Goal: Information Seeking & Learning: Learn about a topic

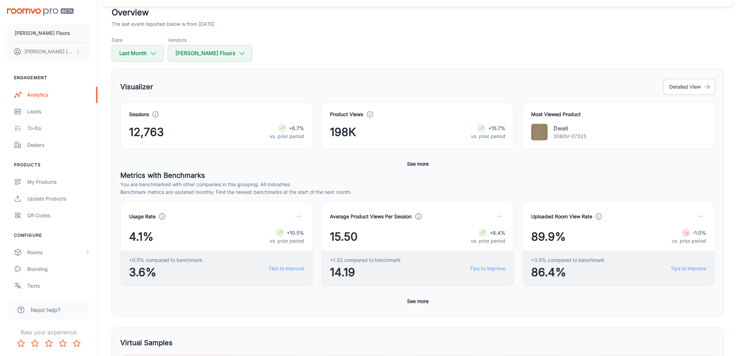
scroll to position [39, 0]
click at [416, 167] on button "See more" at bounding box center [417, 165] width 27 height 13
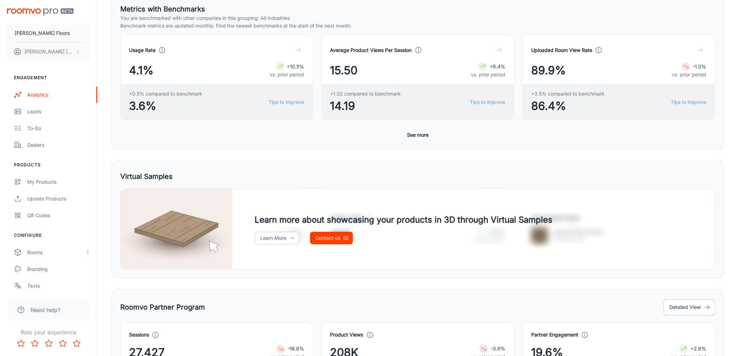
scroll to position [271, 0]
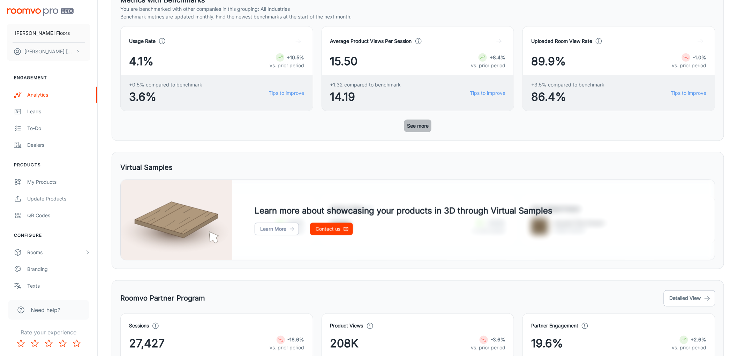
click at [421, 130] on button "See more" at bounding box center [417, 126] width 27 height 13
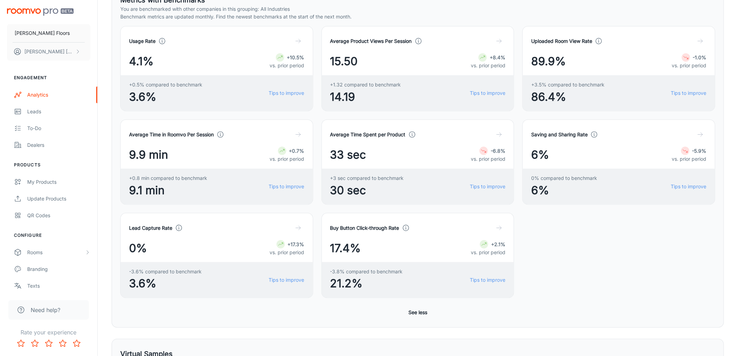
click at [112, 274] on div "Visualizer Detailed View Sessions 12,763 +6.7% vs. prior period Product Views 1…" at bounding box center [418, 82] width 613 height 490
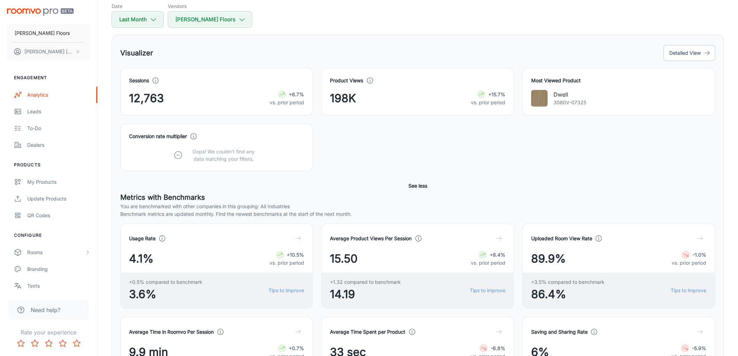
scroll to position [35, 0]
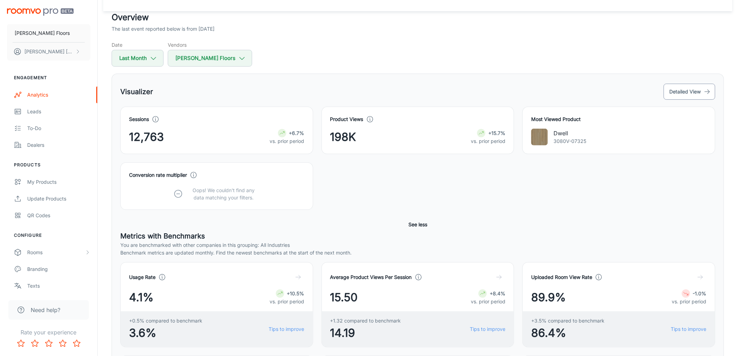
click at [696, 88] on button "Detailed View" at bounding box center [690, 92] width 52 height 16
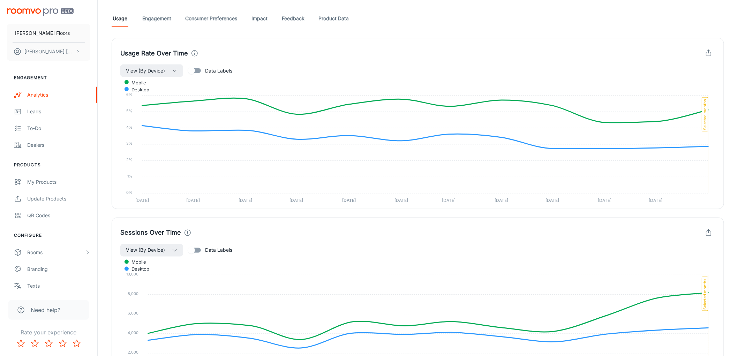
scroll to position [384, 0]
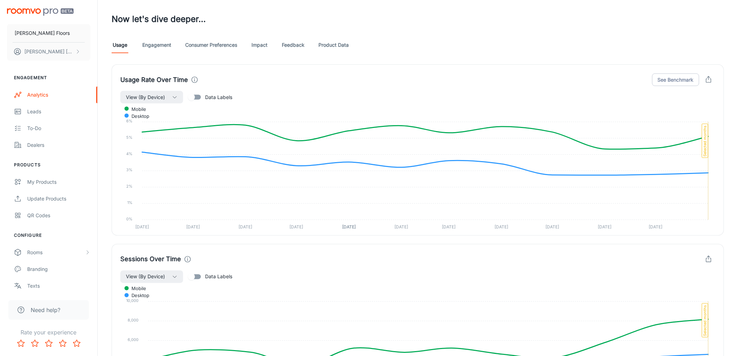
click at [350, 48] on div "Usage Engagement Consumer Preferences Impact Feedback Product Data" at bounding box center [418, 45] width 613 height 17
click at [340, 46] on link "Product Data" at bounding box center [333, 45] width 30 height 17
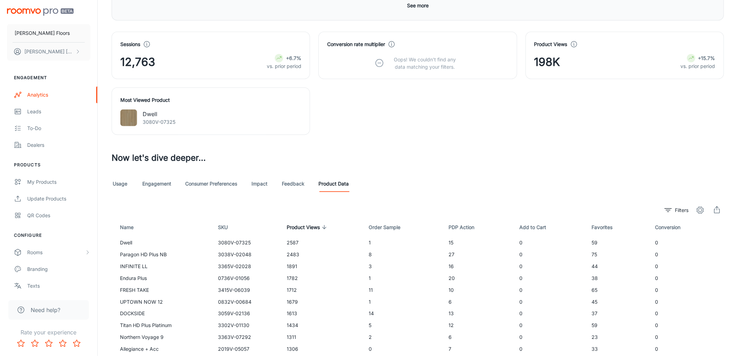
scroll to position [288, 0]
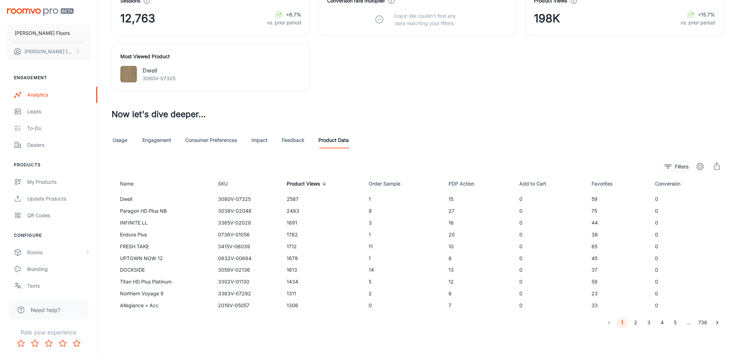
click at [672, 166] on button "Filters" at bounding box center [677, 166] width 28 height 11
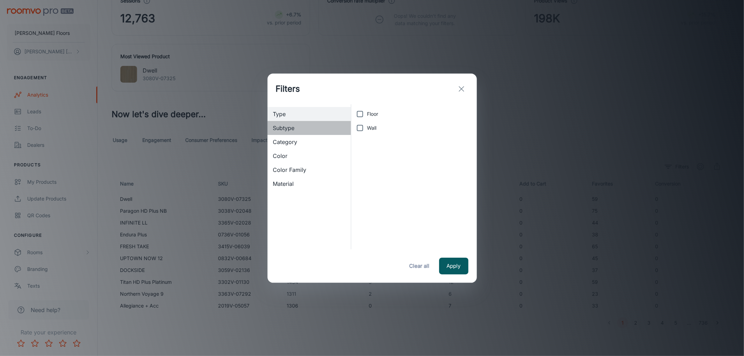
click at [304, 130] on span "Subtype" at bounding box center [309, 128] width 73 height 8
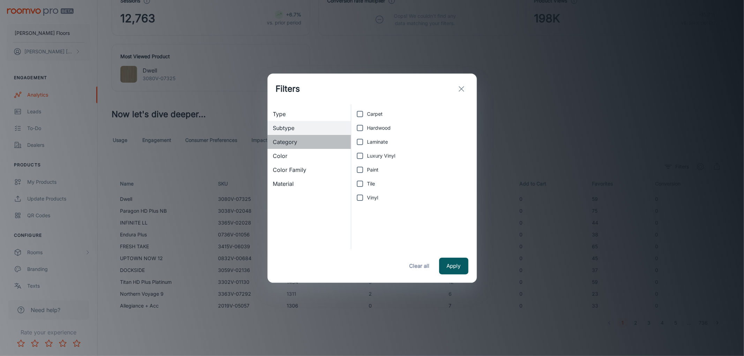
click at [300, 141] on span "Category" at bounding box center [309, 142] width 73 height 8
click at [379, 116] on span "Carpet" at bounding box center [375, 114] width 16 height 8
click at [367, 116] on input "Carpet" at bounding box center [360, 114] width 14 height 14
checkbox input "true"
click at [452, 260] on button "Apply" at bounding box center [453, 266] width 29 height 17
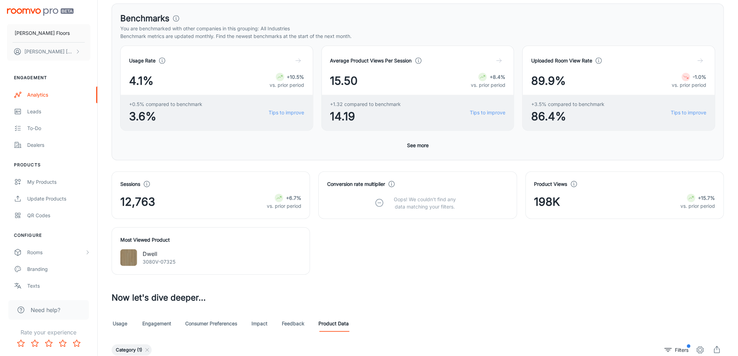
scroll to position [232, 0]
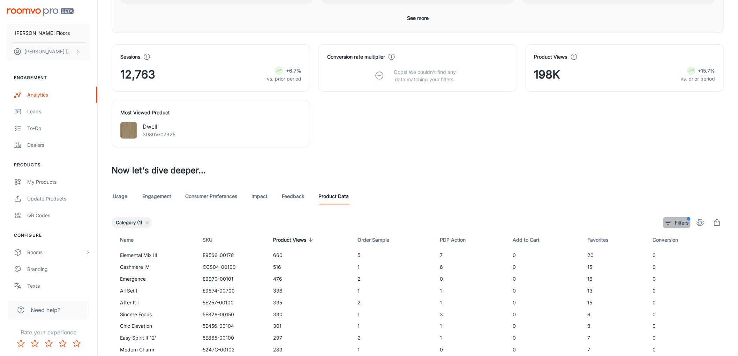
click at [671, 221] on icon "filter" at bounding box center [668, 223] width 8 height 8
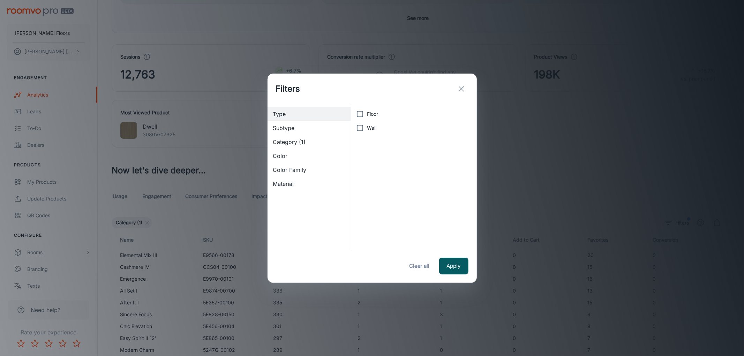
click at [666, 172] on div "Filters Type Subtype Category (1) Color Color Family Material Floor Wall Apply …" at bounding box center [372, 178] width 744 height 356
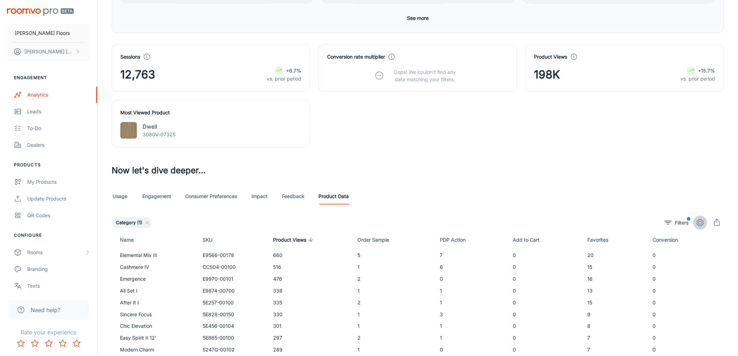
click at [706, 220] on button "settings" at bounding box center [700, 223] width 14 height 14
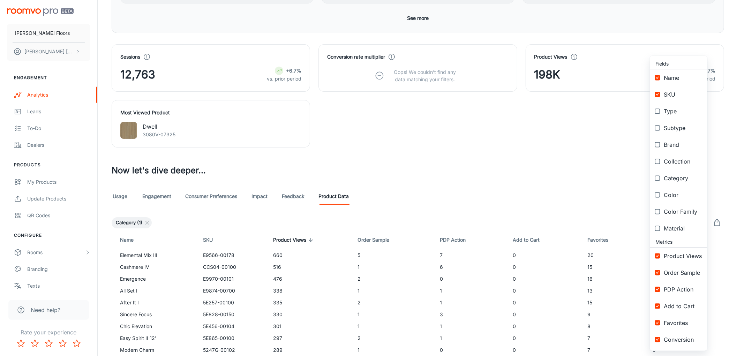
click at [674, 179] on span "Category" at bounding box center [683, 178] width 38 height 8
checkbox input "true"
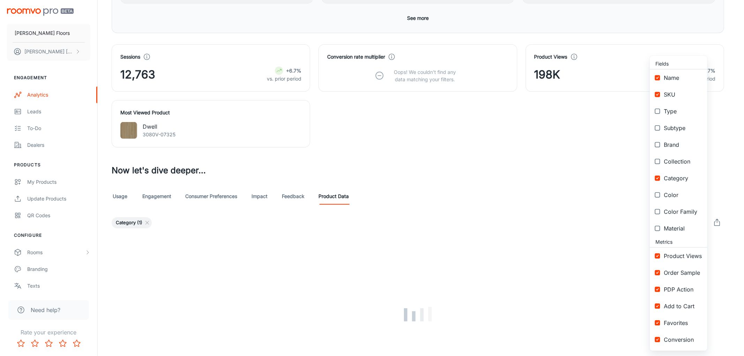
click at [558, 202] on div at bounding box center [372, 178] width 744 height 356
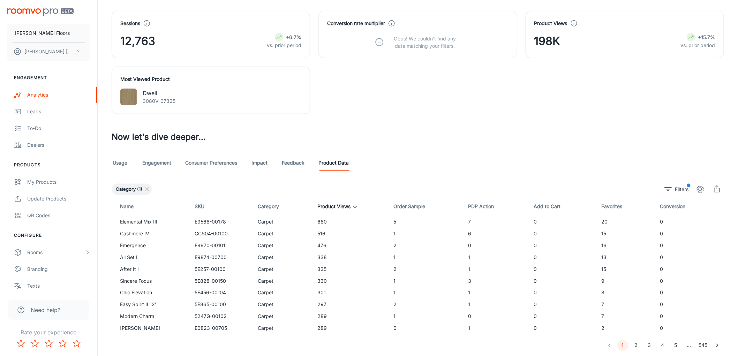
scroll to position [288, 0]
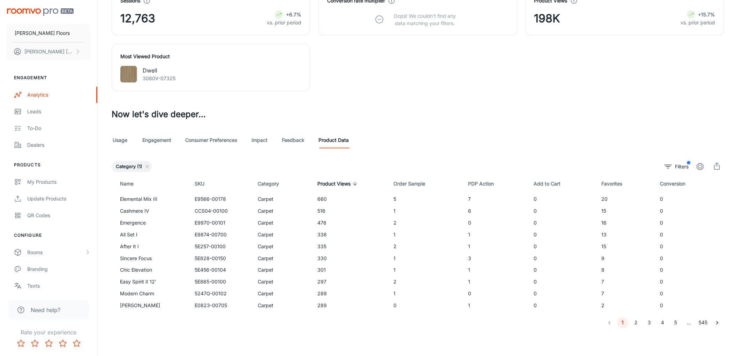
click at [146, 165] on icon at bounding box center [147, 167] width 6 height 6
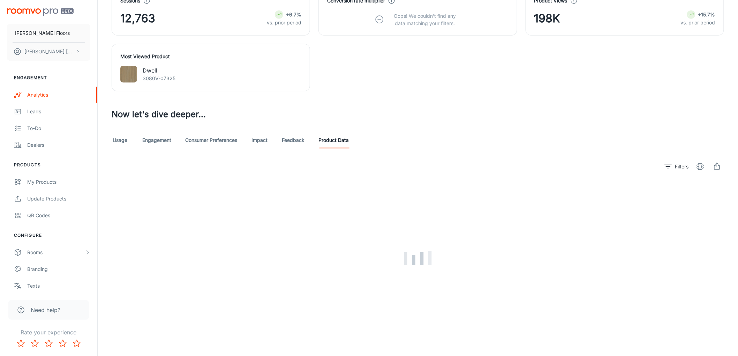
click at [700, 165] on icon "settings" at bounding box center [700, 167] width 8 height 8
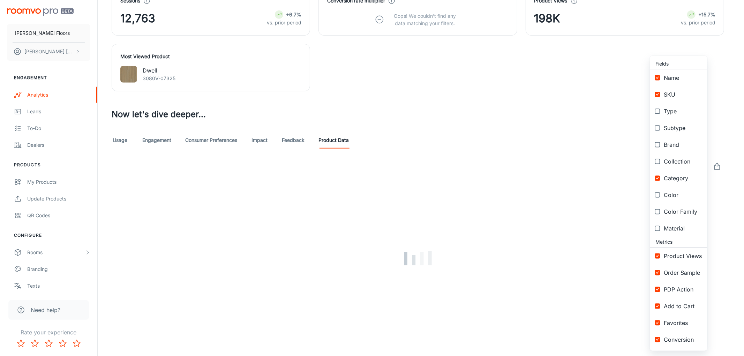
click at [666, 96] on span "SKU" at bounding box center [683, 94] width 38 height 8
checkbox input "false"
click at [669, 80] on span "Name" at bounding box center [683, 78] width 38 height 8
checkbox input "false"
click at [581, 153] on div at bounding box center [372, 178] width 744 height 356
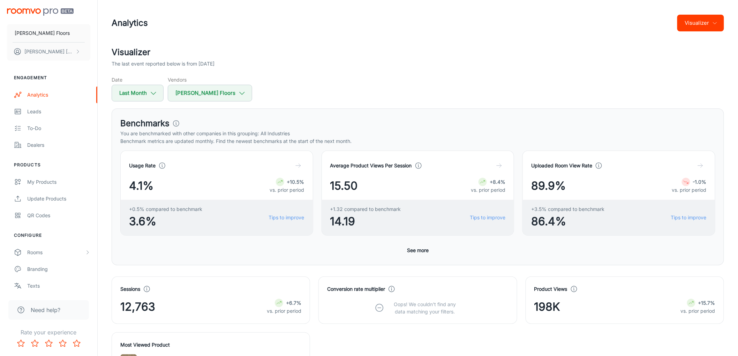
scroll to position [253, 0]
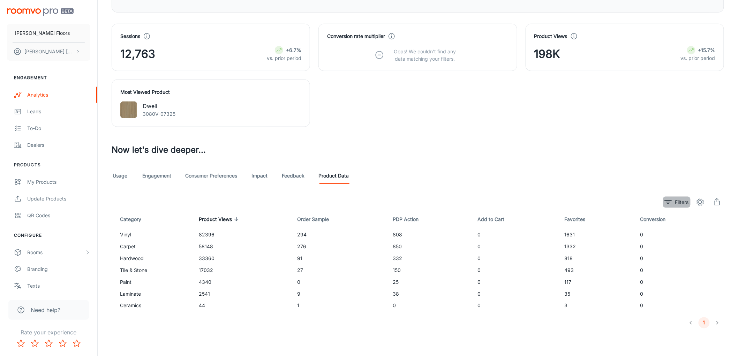
click at [682, 204] on p "Filters" at bounding box center [682, 202] width 14 height 8
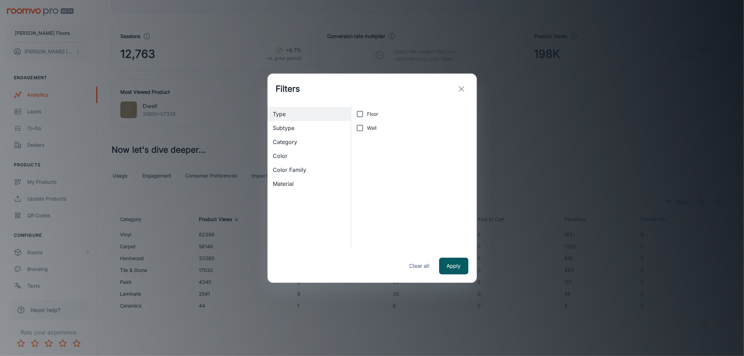
click at [564, 154] on div "Filters Type Subtype Category Color Color Family Material Floor Wall Apply Clea…" at bounding box center [372, 178] width 744 height 356
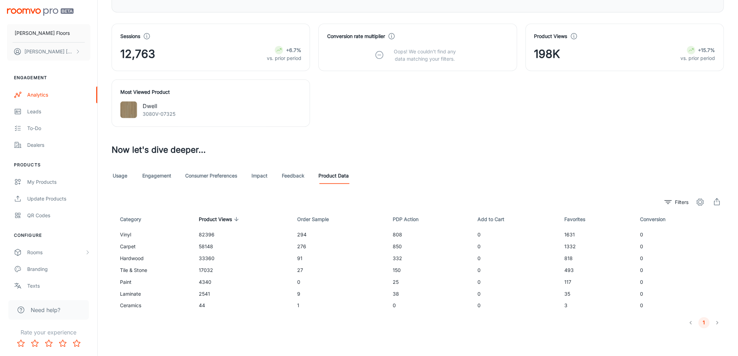
click at [697, 201] on icon "settings" at bounding box center [700, 202] width 8 height 8
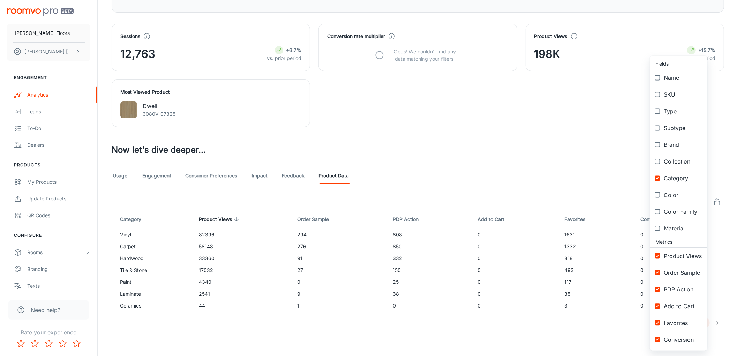
click at [498, 168] on div at bounding box center [372, 178] width 744 height 356
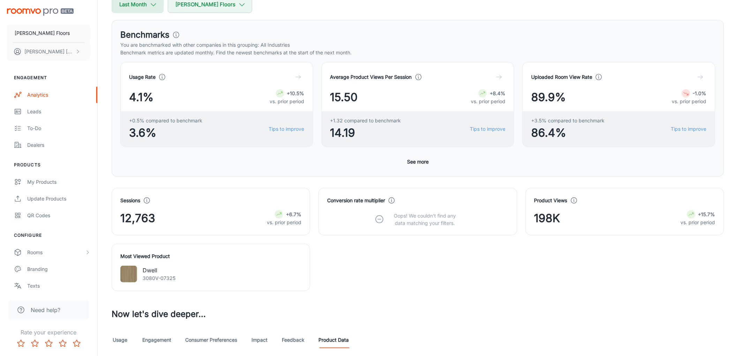
scroll to position [59, 0]
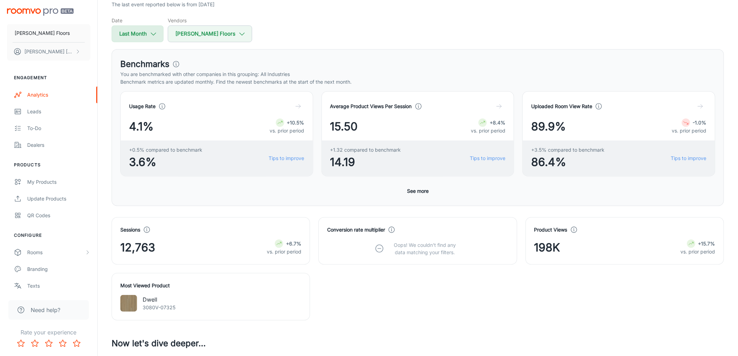
click at [140, 27] on button "Last Month" at bounding box center [138, 33] width 52 height 17
select select "7"
select select "2025"
select select "7"
select select "2025"
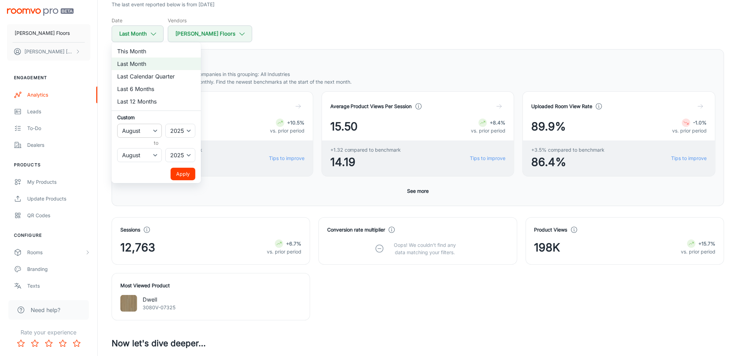
click at [144, 131] on select "January February March April May June July August September October November De…" at bounding box center [139, 131] width 45 height 14
select select "6"
click at [117, 124] on select "January February March April May June July August September October November De…" at bounding box center [139, 131] width 45 height 14
drag, startPoint x: 144, startPoint y: 153, endPoint x: 145, endPoint y: 161, distance: 7.5
click at [144, 153] on select "January February March April May June July August September October November De…" at bounding box center [139, 155] width 45 height 14
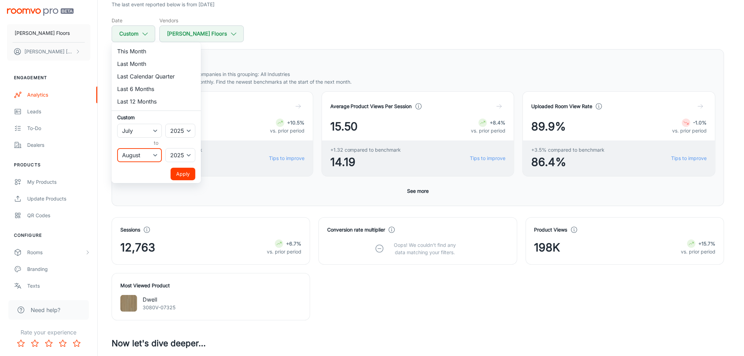
select select "6"
click at [117, 148] on select "January February March April May June July August September October November De…" at bounding box center [139, 155] width 45 height 14
click at [172, 174] on button "Apply" at bounding box center [183, 174] width 25 height 13
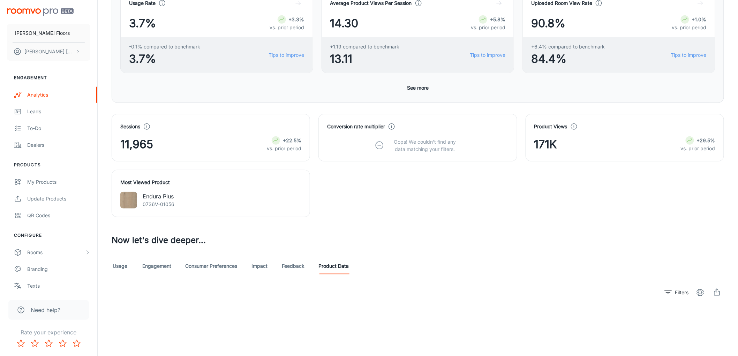
scroll to position [253, 0]
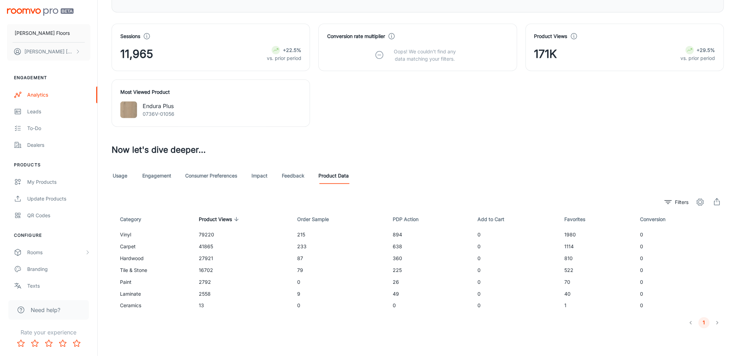
click at [398, 175] on div "Usage Engagement Consumer Preferences Impact Feedback Product Data" at bounding box center [418, 175] width 613 height 17
click at [393, 145] on h3 "Now let's dive deeper..." at bounding box center [418, 150] width 613 height 13
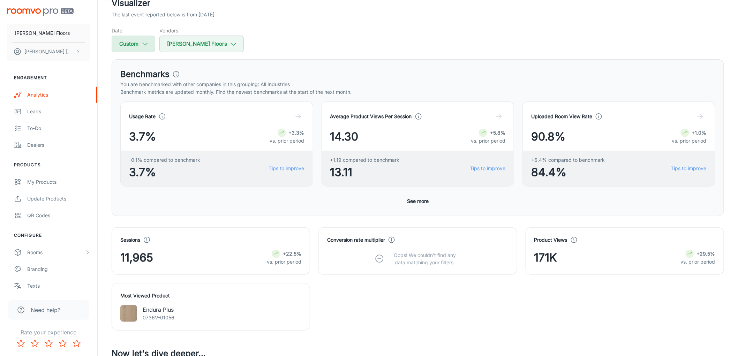
scroll to position [20, 0]
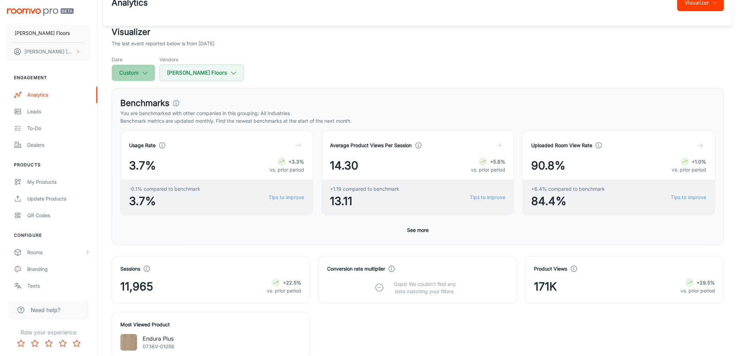
click at [136, 70] on button "Custom" at bounding box center [134, 73] width 44 height 17
select select "6"
select select "2025"
select select "6"
select select "2025"
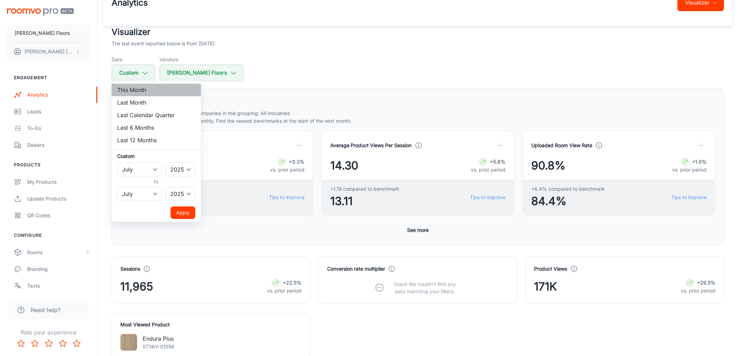
click at [148, 93] on li "This Month" at bounding box center [156, 90] width 89 height 13
select select "8"
click at [142, 73] on div at bounding box center [372, 178] width 744 height 356
select select "6"
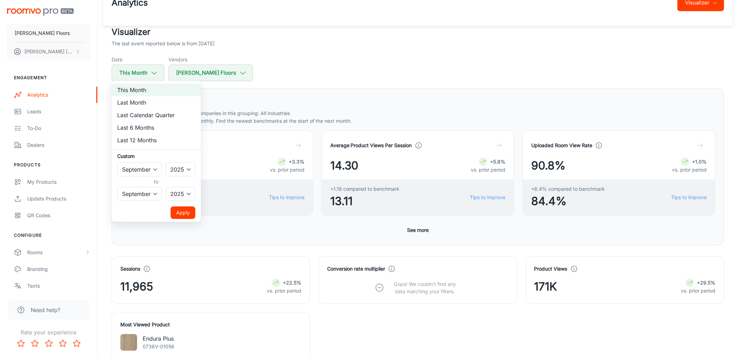
select select "6"
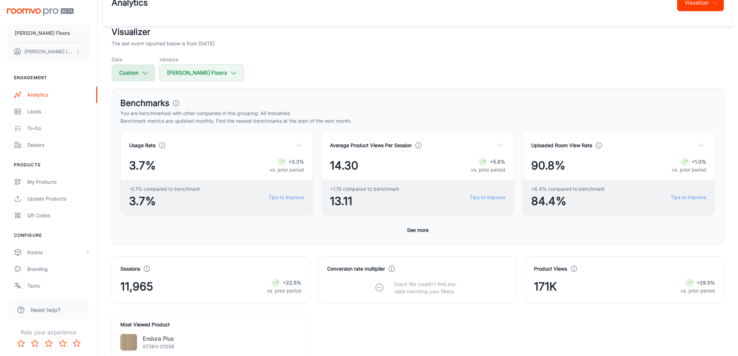
click at [144, 70] on icon "button" at bounding box center [145, 73] width 8 height 8
select select "6"
select select "2025"
select select "6"
select select "2025"
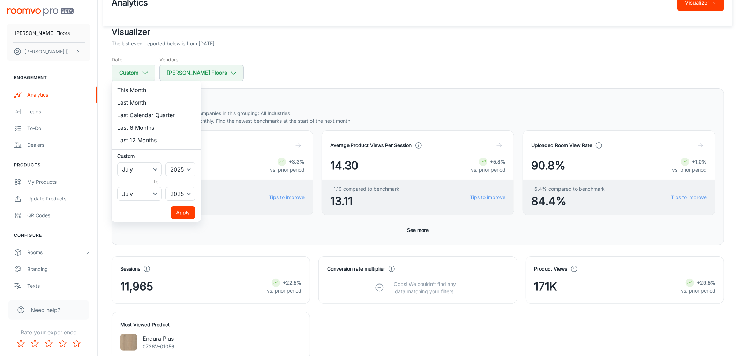
click at [140, 103] on li "Last Month" at bounding box center [156, 102] width 89 height 13
select select "7"
click at [182, 215] on button "Apply" at bounding box center [183, 212] width 25 height 13
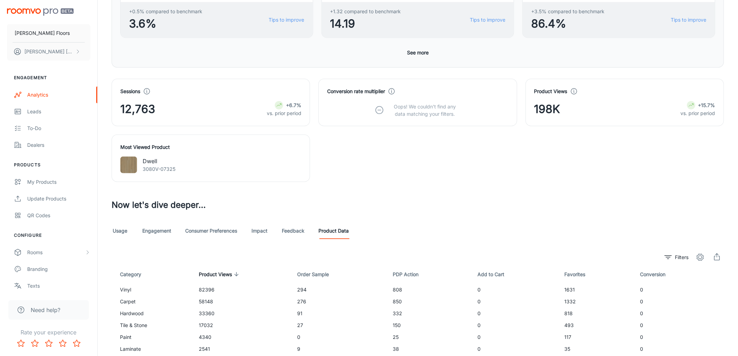
scroll to position [0, 0]
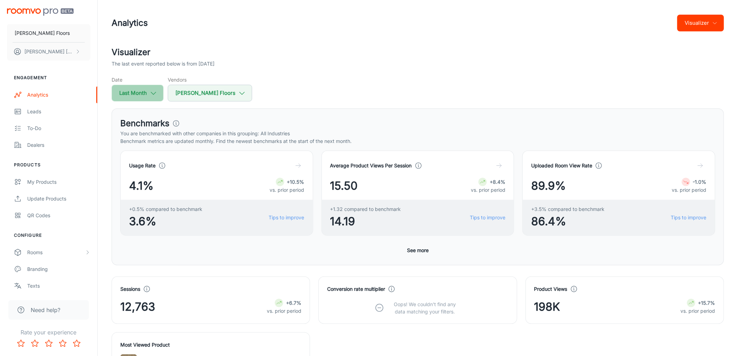
click at [147, 91] on button "Last Month" at bounding box center [138, 93] width 52 height 17
select select "7"
select select "2025"
select select "7"
select select "2025"
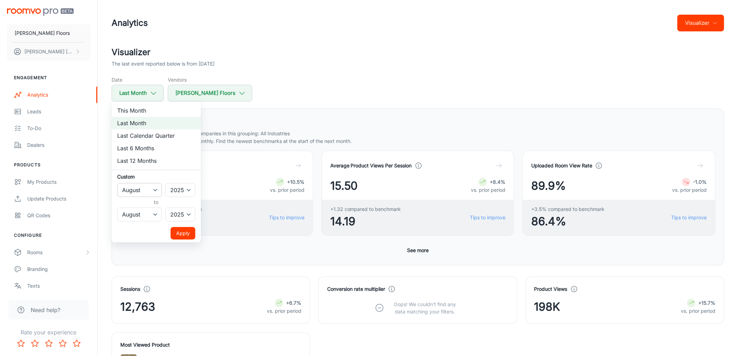
click at [146, 189] on select "January February March April May June July August September October November De…" at bounding box center [139, 190] width 45 height 14
select select "6"
click at [117, 183] on select "January February March April May June July August September October November De…" at bounding box center [139, 190] width 45 height 14
drag, startPoint x: 148, startPoint y: 221, endPoint x: 150, endPoint y: 217, distance: 3.9
click at [150, 218] on select "January February March April May June July August September October November De…" at bounding box center [139, 215] width 45 height 14
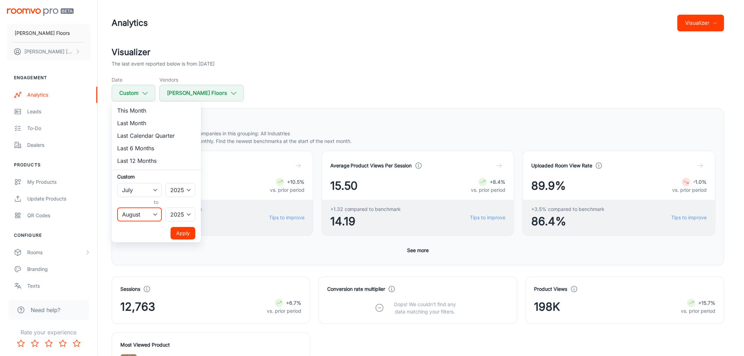
select select "6"
click at [117, 208] on select "January February March April May June July August September October November De…" at bounding box center [139, 215] width 45 height 14
click at [179, 228] on button "Apply" at bounding box center [183, 233] width 25 height 13
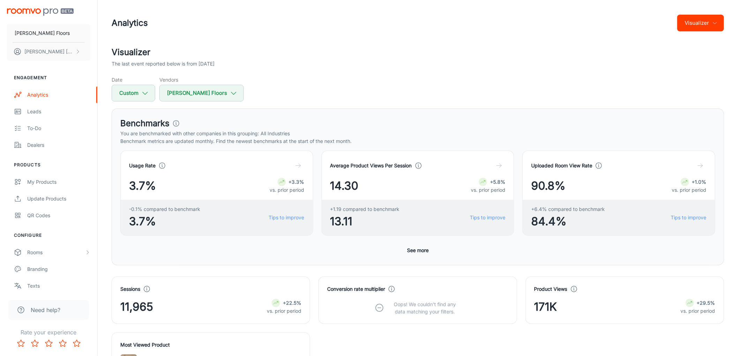
scroll to position [232, 0]
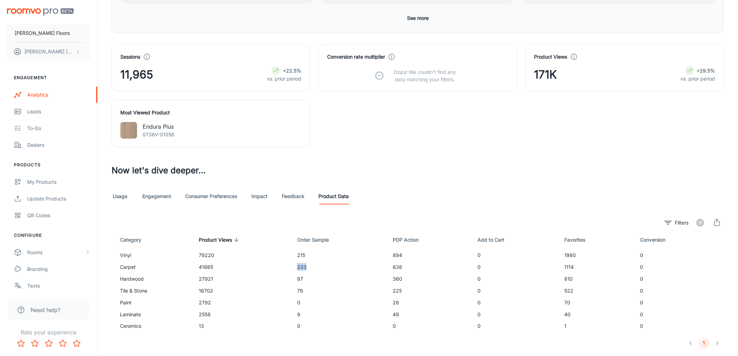
drag, startPoint x: 308, startPoint y: 266, endPoint x: 293, endPoint y: 266, distance: 14.7
click at [293, 266] on td "233" at bounding box center [340, 267] width 96 height 12
copy td "233"
click at [470, 204] on div "Usage Engagement Consumer Preferences Impact Feedback Product Data" at bounding box center [418, 196] width 613 height 17
click at [384, 135] on div "Sessions 11,965 +22.5% vs. prior period Conversion rate multiplier Oops! We cou…" at bounding box center [413, 92] width 621 height 112
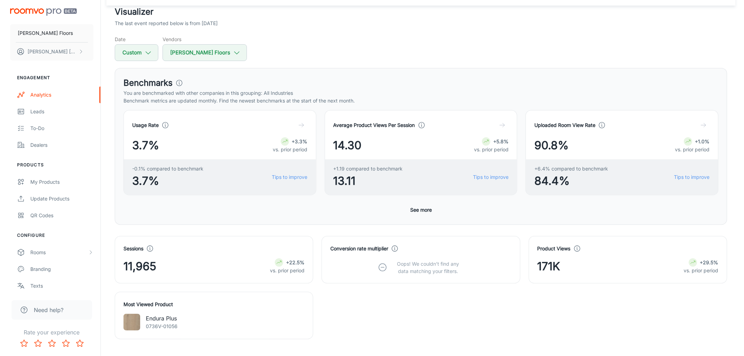
scroll to position [0, 0]
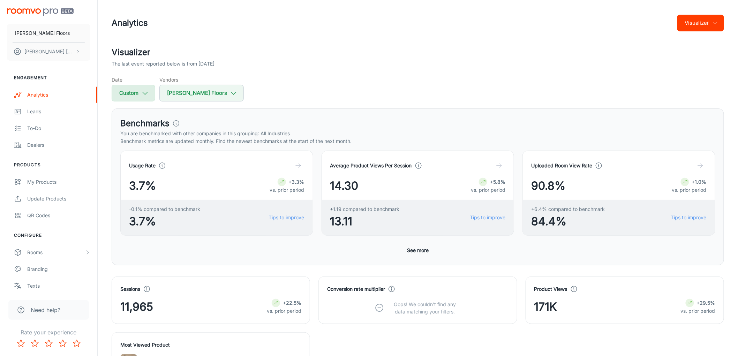
click at [140, 98] on button "Custom" at bounding box center [134, 93] width 44 height 17
select select "6"
select select "2025"
select select "6"
select select "2025"
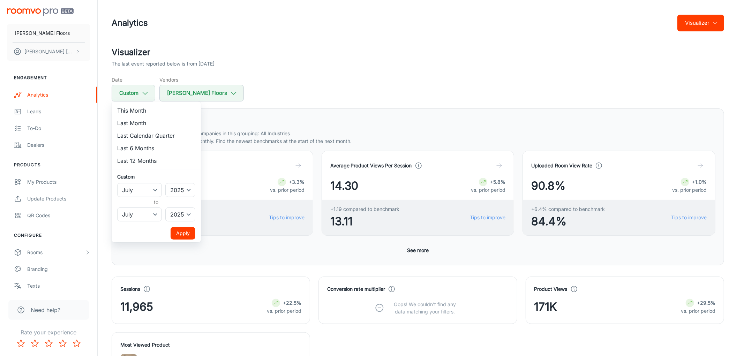
drag, startPoint x: 140, startPoint y: 126, endPoint x: 146, endPoint y: 134, distance: 9.6
click at [140, 126] on li "Last Month" at bounding box center [156, 123] width 89 height 13
select select "7"
drag, startPoint x: 176, startPoint y: 235, endPoint x: 244, endPoint y: 243, distance: 68.8
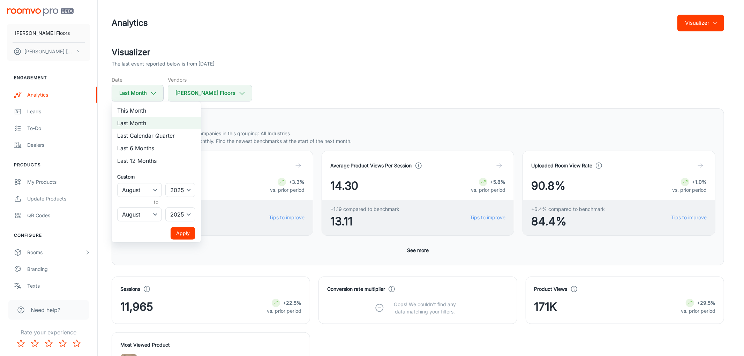
click at [177, 235] on button "Apply" at bounding box center [183, 233] width 25 height 13
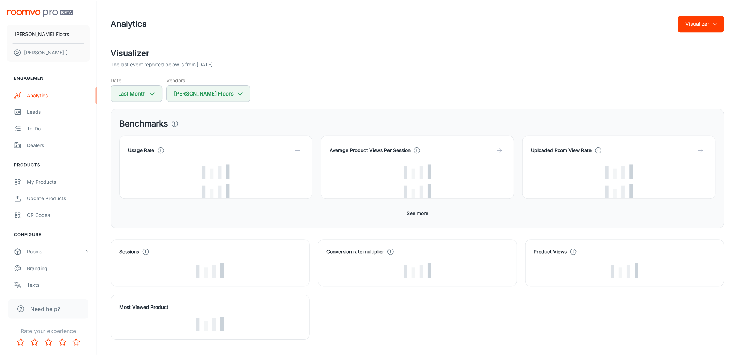
scroll to position [194, 0]
